Goal: Information Seeking & Learning: Learn about a topic

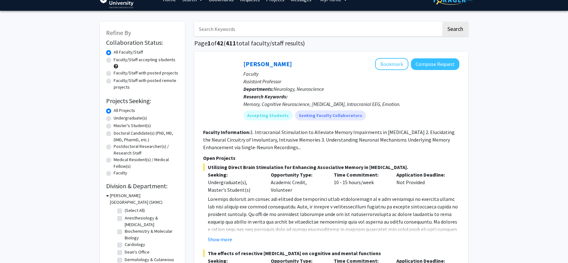
scroll to position [21, 0]
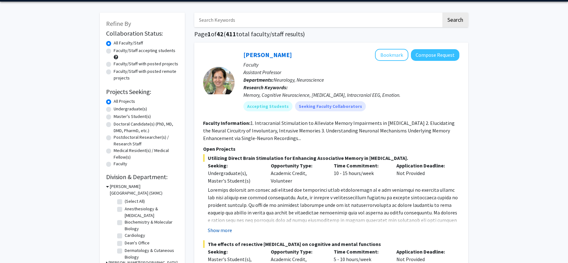
click at [222, 231] on button "Show more" at bounding box center [220, 230] width 24 height 8
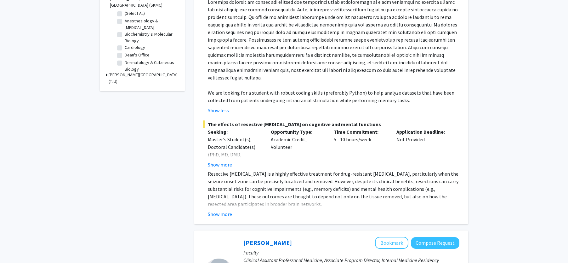
scroll to position [0, 0]
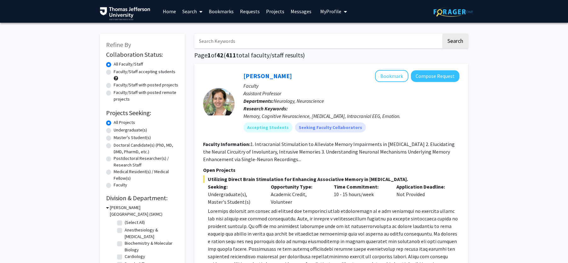
click at [166, 70] on label "Faculty/Staff accepting students" at bounding box center [145, 71] width 62 height 7
click at [118, 70] on input "Faculty/Staff accepting students" at bounding box center [116, 70] width 4 height 4
radio input "true"
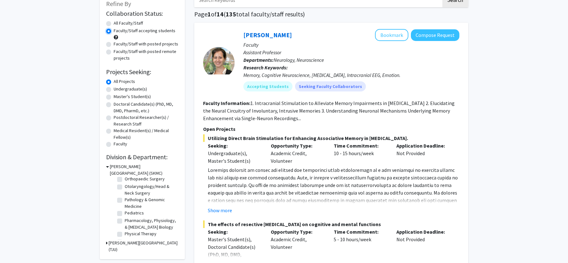
scroll to position [246, 0]
click at [137, 235] on label "Urology" at bounding box center [132, 233] width 15 height 7
click at [129, 234] on input "Urology" at bounding box center [127, 232] width 4 height 4
checkbox input "true"
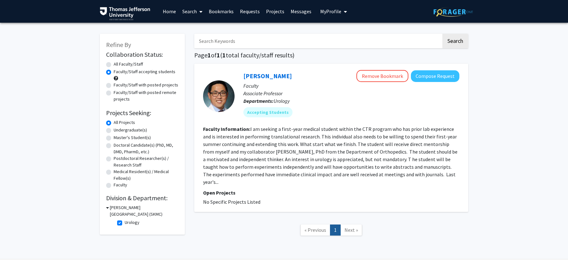
scroll to position [11, 0]
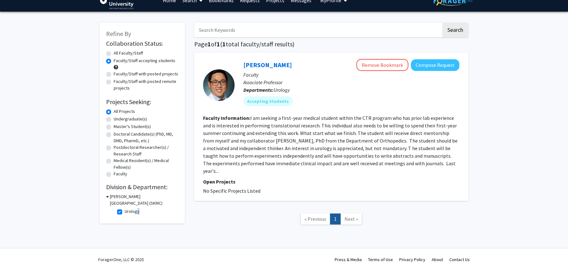
click at [136, 212] on label "Urology" at bounding box center [132, 211] width 15 height 7
click at [125, 211] on label "Urology" at bounding box center [132, 211] width 15 height 7
click at [125, 211] on input "Urology" at bounding box center [127, 210] width 4 height 4
checkbox input "false"
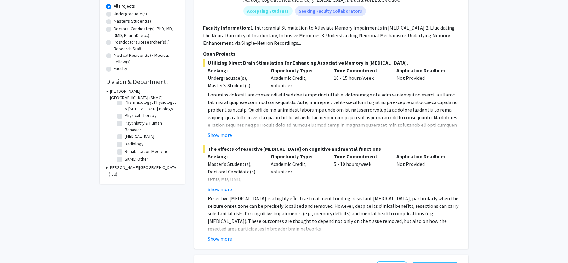
scroll to position [246, 0]
click at [125, 152] on label "Surgery" at bounding box center [132, 150] width 15 height 7
click at [125, 152] on input "Surgery" at bounding box center [127, 149] width 4 height 4
checkbox input "true"
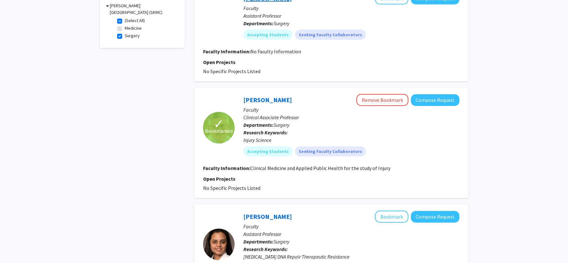
scroll to position [3, 0]
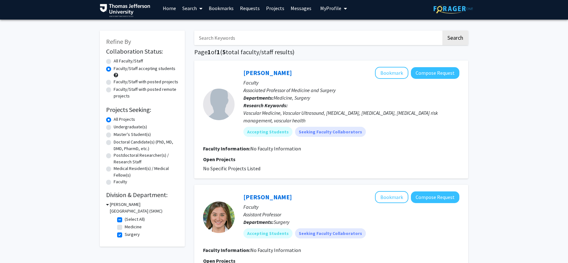
click at [125, 235] on label "Surgery" at bounding box center [132, 234] width 15 height 7
click at [125, 235] on input "Surgery" at bounding box center [127, 233] width 4 height 4
checkbox input "false"
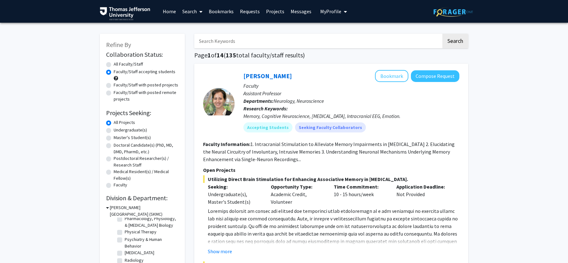
scroll to position [210, 0]
click at [125, 222] on label "Pediatrics" at bounding box center [134, 219] width 19 height 7
click at [125, 220] on input "Pediatrics" at bounding box center [127, 218] width 4 height 4
checkbox input "true"
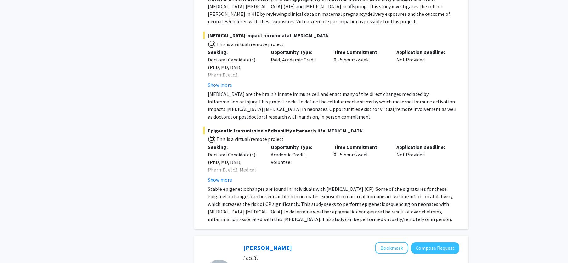
scroll to position [379, 0]
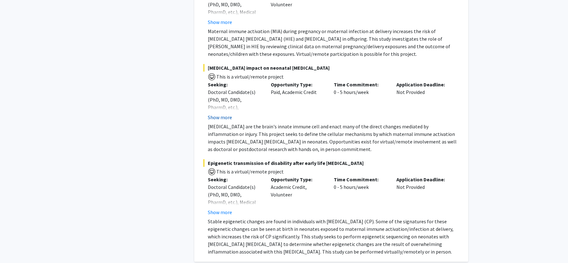
click at [216, 116] on button "Show more" at bounding box center [220, 117] width 24 height 8
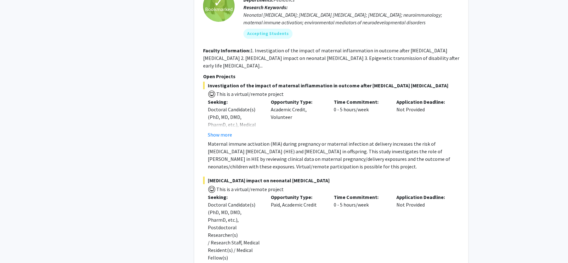
scroll to position [234, 0]
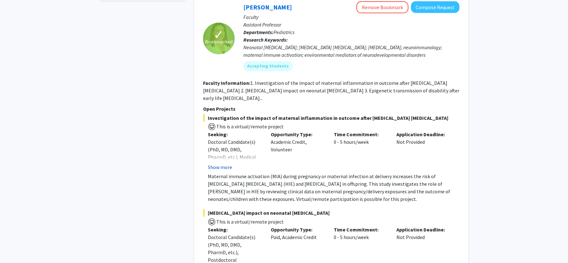
click at [212, 166] on button "Show more" at bounding box center [220, 167] width 24 height 8
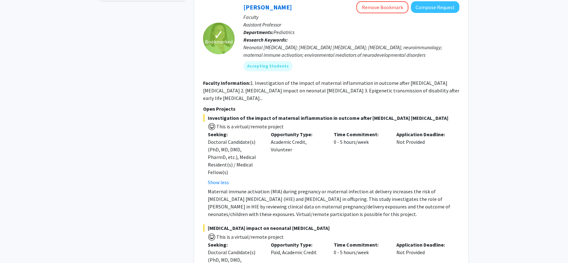
scroll to position [64, 0]
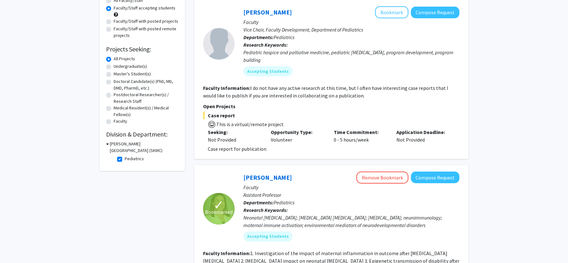
click at [125, 161] on label "Pediatrics" at bounding box center [134, 158] width 19 height 7
click at [125, 159] on input "Pediatrics" at bounding box center [127, 157] width 4 height 4
checkbox input "false"
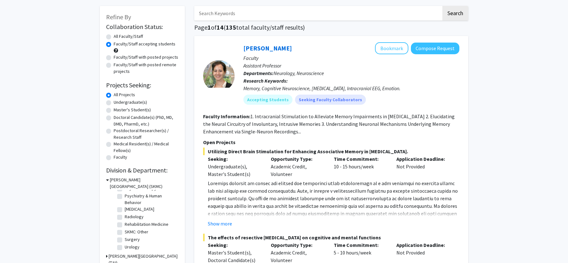
scroll to position [243, 0]
click at [124, 228] on fg-checkbox "Rehabilitation Medicine Rehabilitation Medicine" at bounding box center [147, 225] width 60 height 8
click at [125, 227] on label "Rehabilitation Medicine" at bounding box center [147, 224] width 44 height 7
click at [125, 225] on input "Rehabilitation Medicine" at bounding box center [127, 223] width 4 height 4
checkbox input "true"
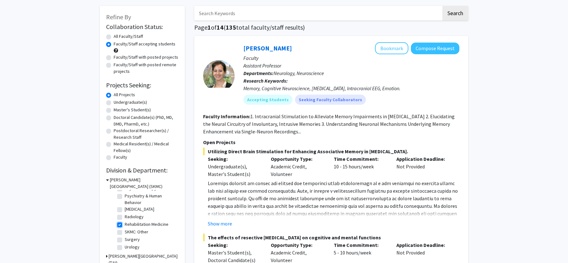
checkbox input "true"
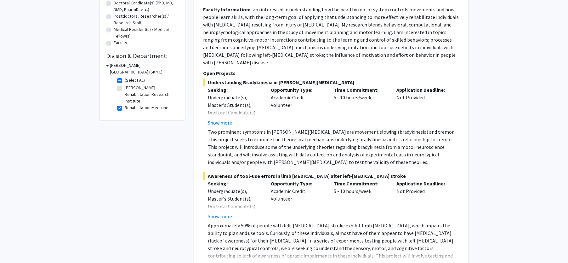
scroll to position [207, 0]
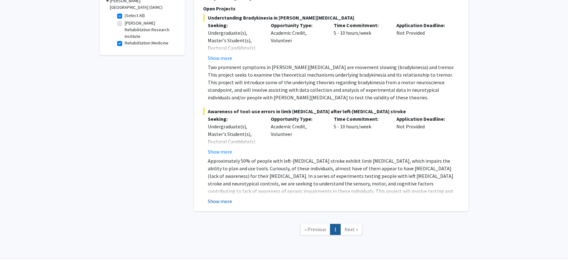
click at [227, 197] on button "Show more" at bounding box center [220, 201] width 24 height 8
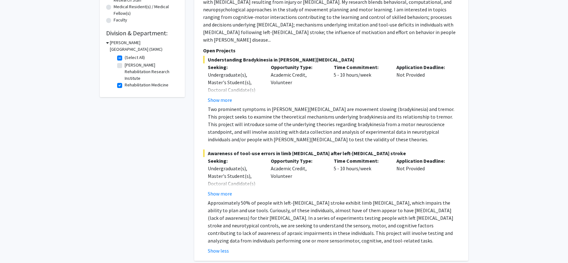
scroll to position [161, 0]
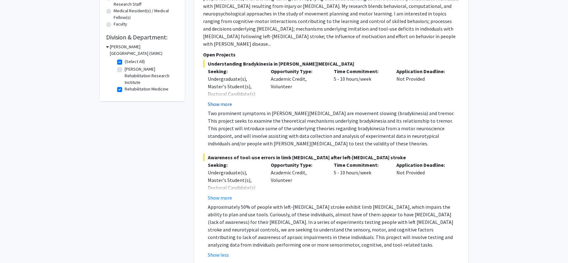
click at [217, 100] on button "Show more" at bounding box center [220, 104] width 24 height 8
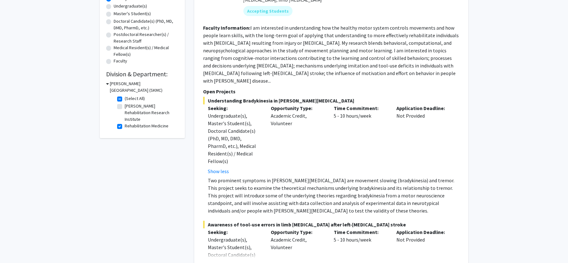
scroll to position [14, 0]
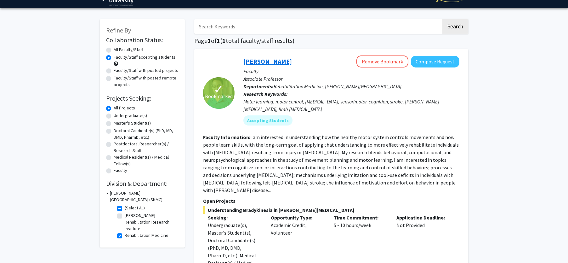
click at [263, 60] on link "[PERSON_NAME]" at bounding box center [268, 61] width 49 height 8
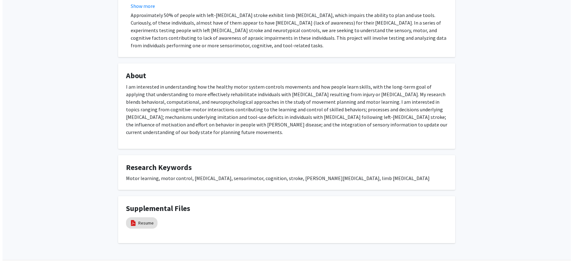
scroll to position [278, 0]
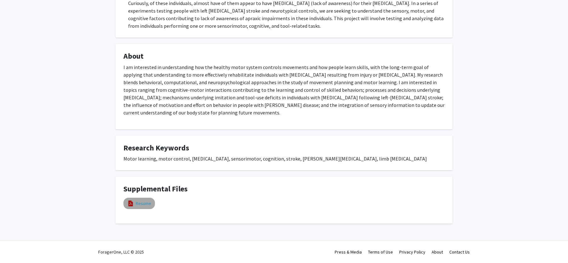
click at [139, 201] on link "Resume" at bounding box center [143, 203] width 15 height 7
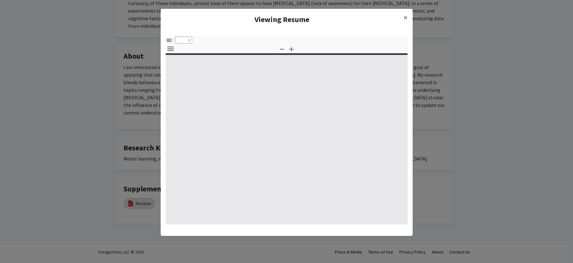
select select "custom"
type input "0"
select select "custom"
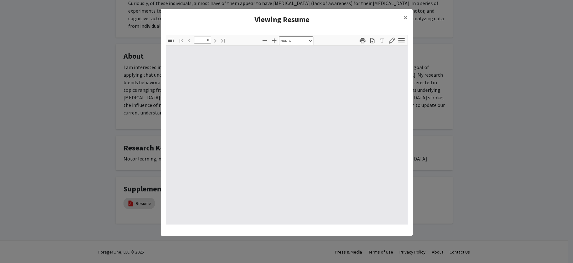
type input "1"
select select "auto"
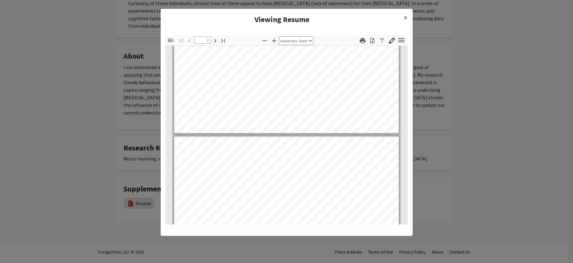
scroll to position [239, 0]
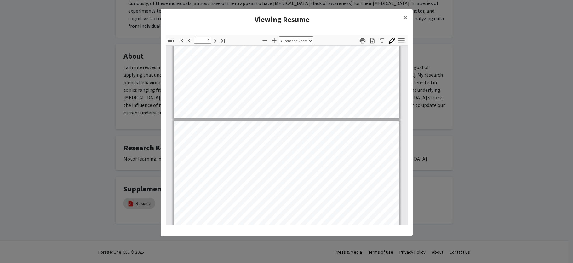
type input "3"
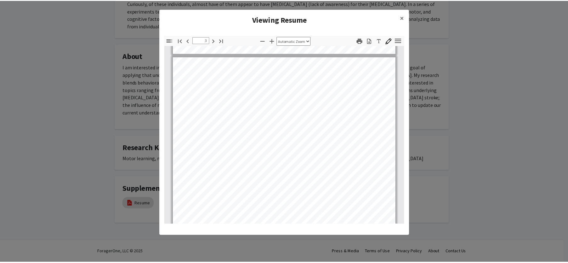
scroll to position [718, 0]
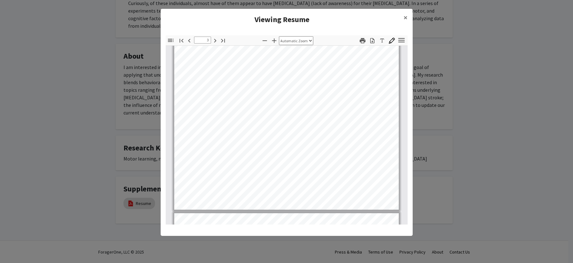
click at [487, 105] on modal-container "Viewing Resume × Thumbnails Document Outline Attachments Layers Current Outline…" at bounding box center [286, 131] width 573 height 263
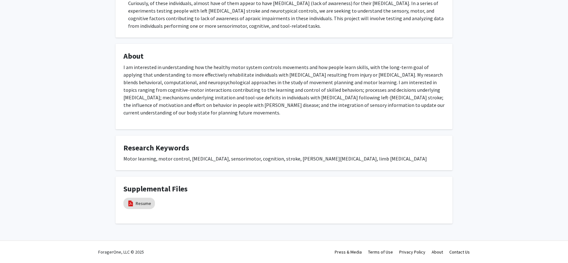
scroll to position [168, 0]
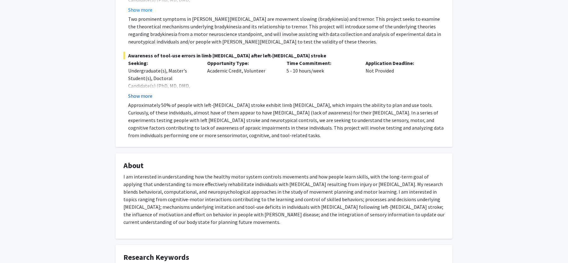
click at [144, 95] on button "Show more" at bounding box center [140, 96] width 24 height 8
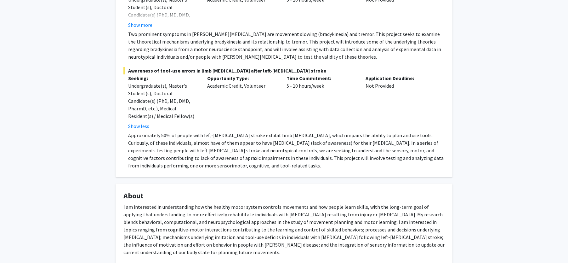
scroll to position [0, 0]
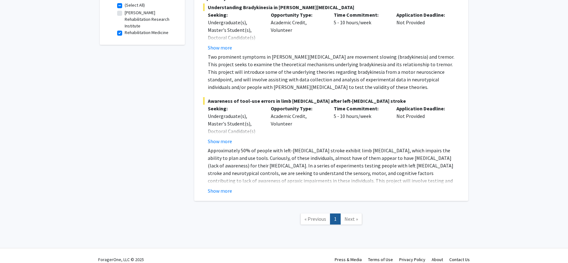
scroll to position [80, 0]
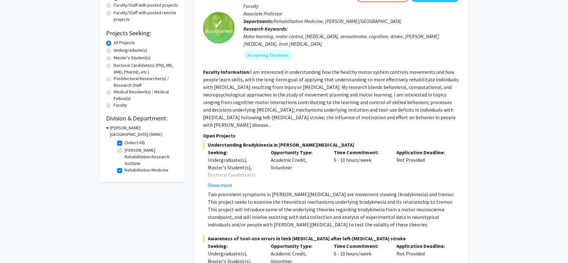
click at [125, 172] on label "Rehabilitation Medicine" at bounding box center [147, 170] width 44 height 7
click at [125, 171] on input "Rehabilitation Medicine" at bounding box center [127, 169] width 4 height 4
checkbox input "false"
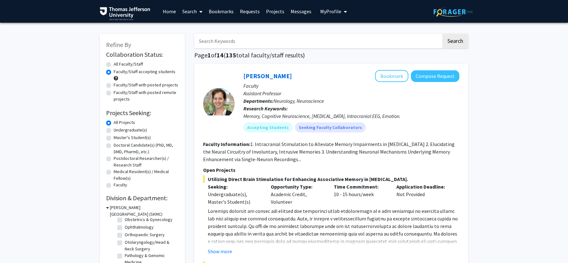
scroll to position [157, 0]
click at [125, 234] on label "Ophthalmology" at bounding box center [139, 231] width 29 height 7
click at [125, 232] on input "Ophthalmology" at bounding box center [127, 230] width 4 height 4
checkbox input "true"
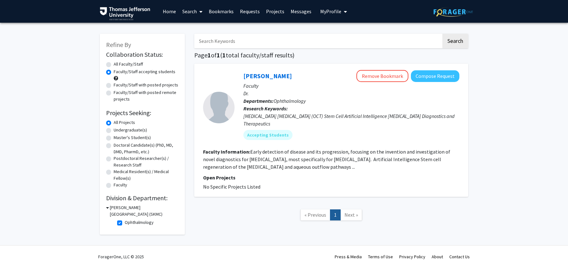
click at [125, 223] on label "Ophthalmology" at bounding box center [139, 222] width 29 height 7
click at [125, 223] on input "Ophthalmology" at bounding box center [127, 221] width 4 height 4
checkbox input "false"
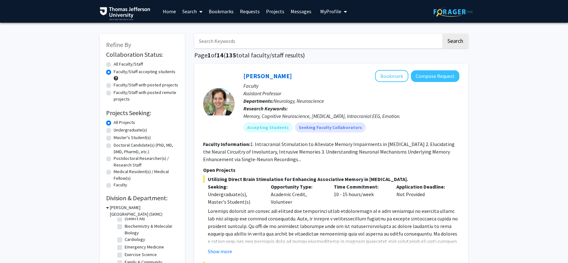
scroll to position [8, 0]
click at [125, 243] on label "Emergency Medicine" at bounding box center [144, 243] width 39 height 7
click at [125, 243] on input "Emergency Medicine" at bounding box center [127, 242] width 4 height 4
checkbox input "true"
